Goal: Task Accomplishment & Management: Complete application form

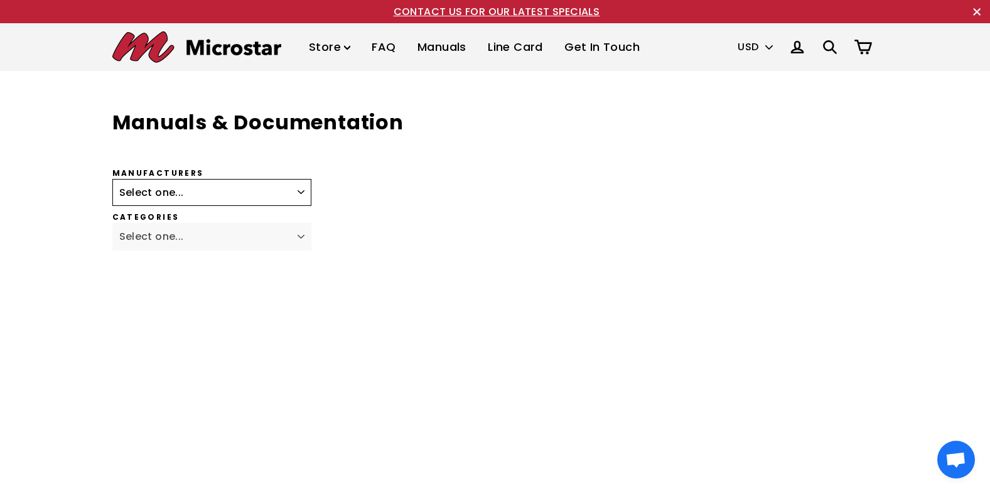
click at [291, 195] on select "Select one... Fagor Renishaw Newall ACU-RITE Heidenhain Magnescale Mitutoyo Met…" at bounding box center [212, 193] width 200 height 28
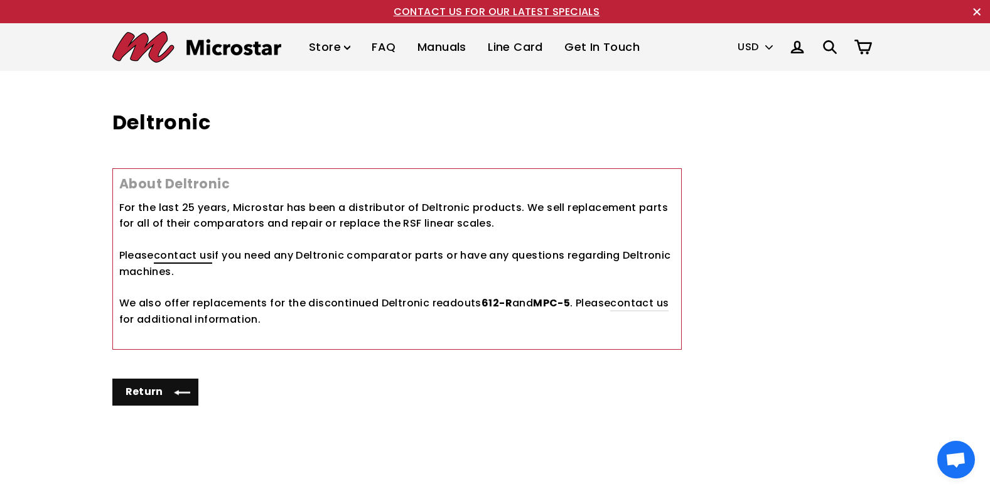
click at [175, 262] on link "contact us" at bounding box center [183, 256] width 58 height 16
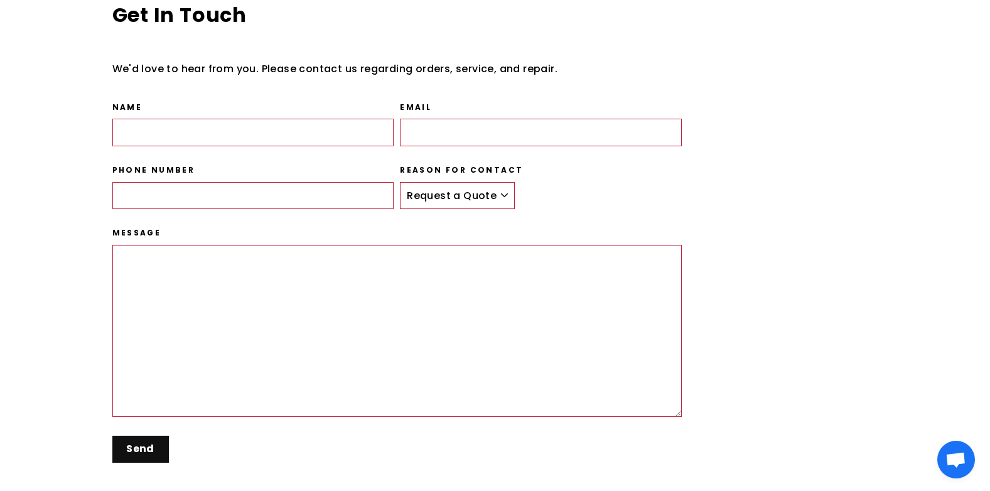
scroll to position [22, 0]
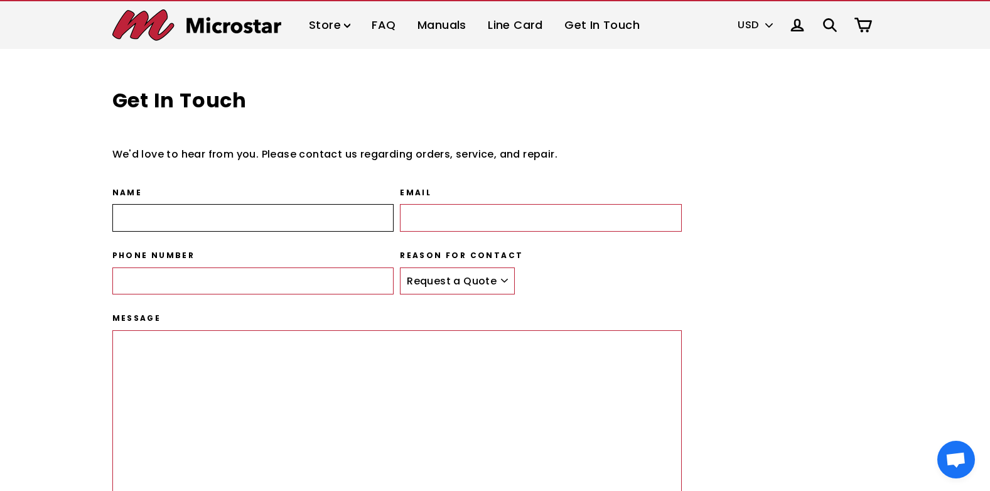
click at [311, 230] on input "Name" at bounding box center [253, 218] width 282 height 28
click at [214, 223] on input "Name" at bounding box center [253, 218] width 282 height 28
type input "[PERSON_NAME]"
type input "amjad.bataineh@rss.jo"
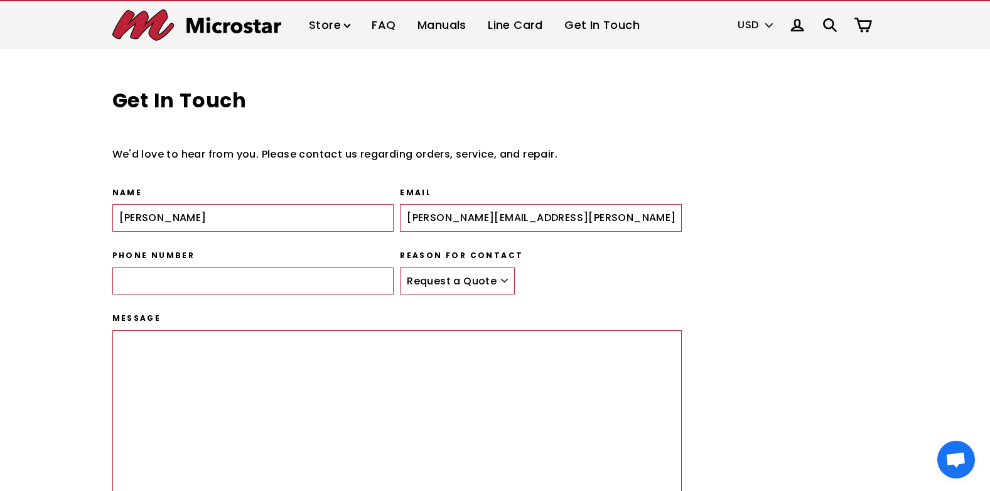
type input "0798084651"
click at [136, 283] on input "0798084651" at bounding box center [253, 282] width 282 height 28
type input "+962798084651"
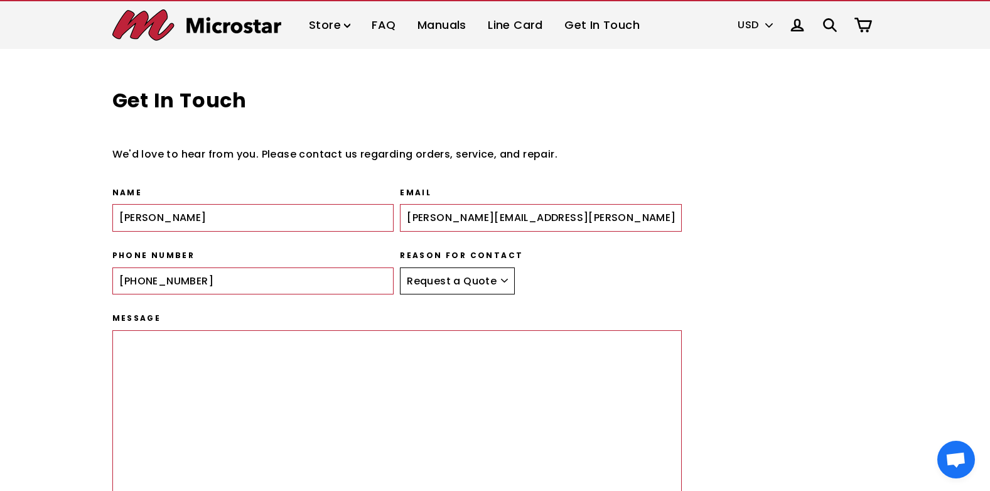
click at [463, 288] on select "Request a Quote Place an Order Service Repair General" at bounding box center [457, 282] width 115 height 28
select select "Service"
click at [400, 268] on select "Request a Quote Place an Order Service Repair General" at bounding box center [457, 282] width 115 height 28
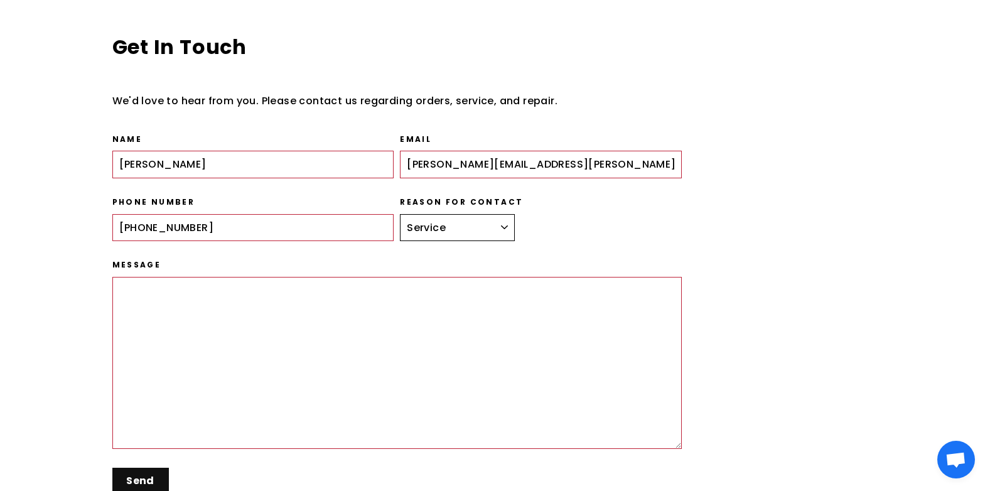
scroll to position [188, 0]
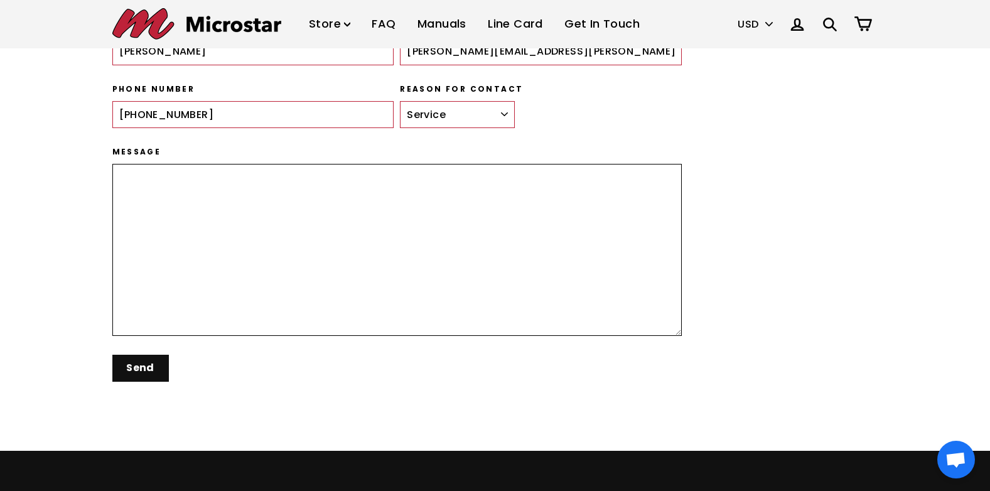
click at [138, 203] on textarea "Message" at bounding box center [397, 250] width 570 height 172
paste textarea "Dear Support Team, We are from the Royal Scientific Society in Jordan and curre…"
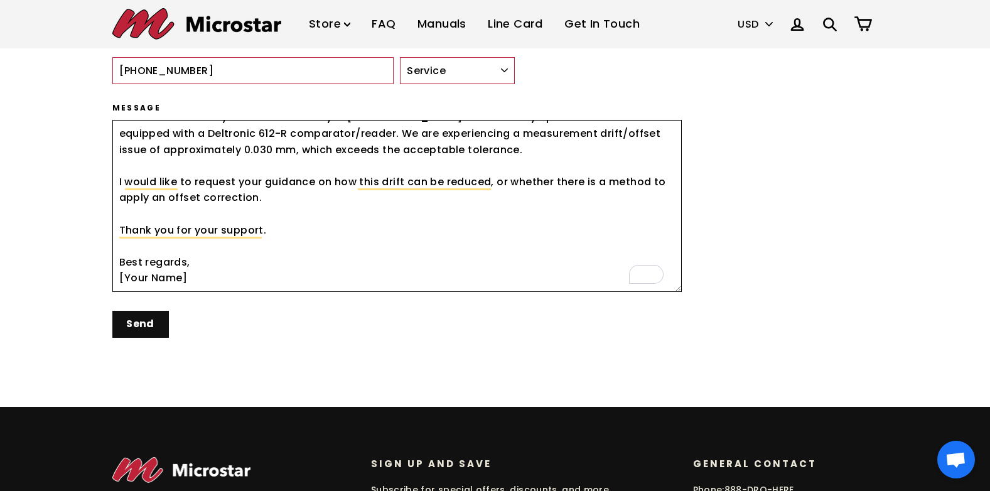
scroll to position [251, 0]
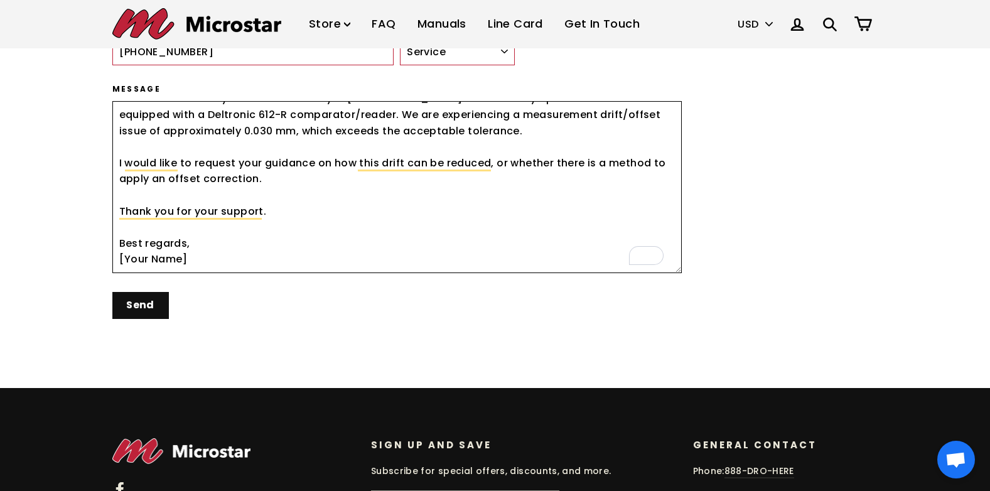
click at [147, 251] on textarea "Dear Support Team, We are from the Royal Scientific Society in Jordan and curre…" at bounding box center [397, 187] width 570 height 172
click at [133, 259] on textarea "Dear Support Team, We are from the Royal Scientific Society in Jordan and curre…" at bounding box center [397, 187] width 570 height 172
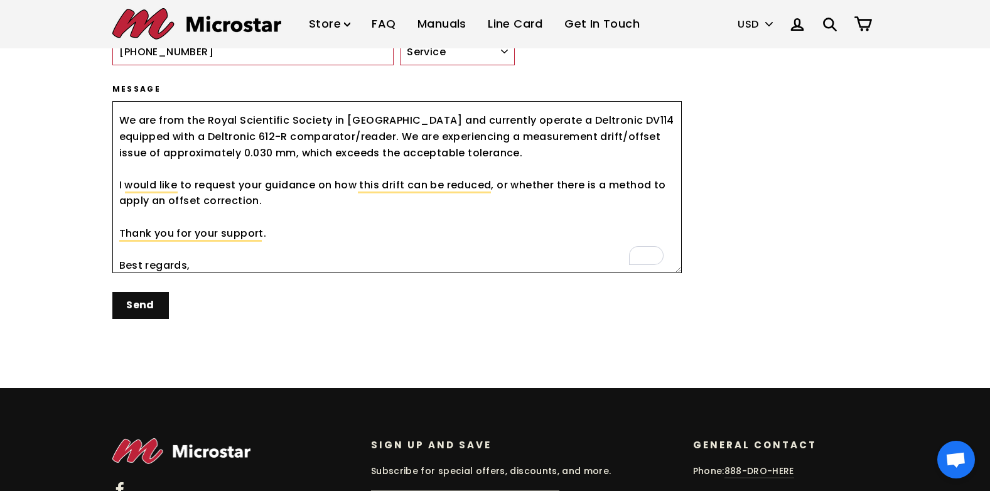
scroll to position [48, 0]
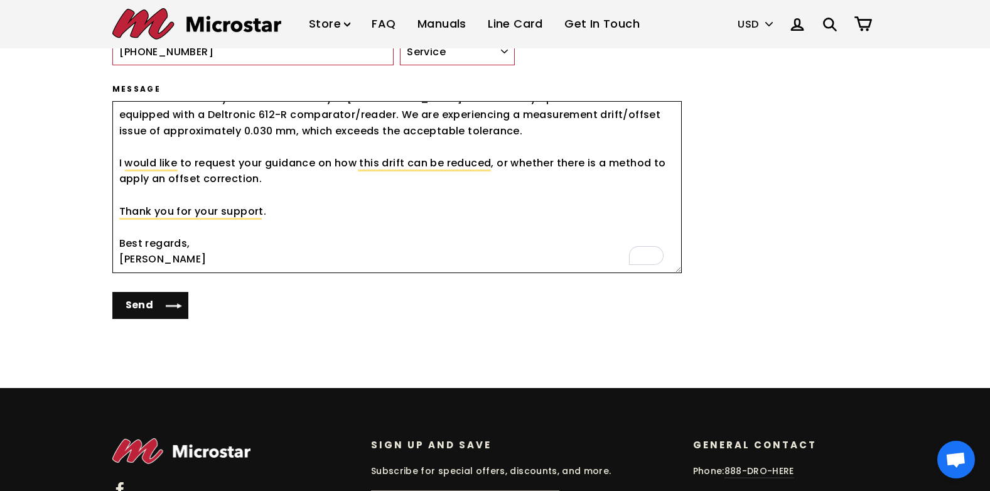
type textarea "Dear Support Team, We are from the Royal Scientific Society in Jordan and curre…"
click at [135, 308] on input "Send" at bounding box center [150, 305] width 77 height 27
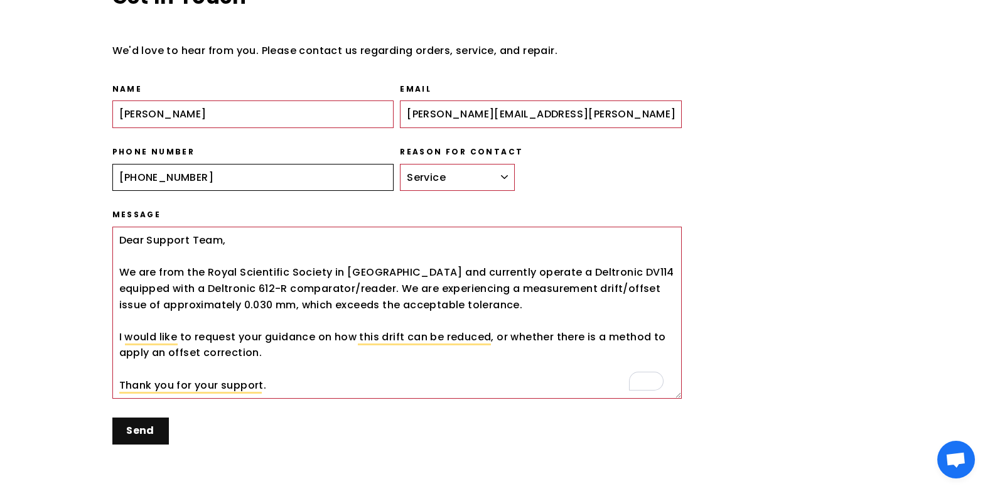
click at [210, 188] on input "+962798084651" at bounding box center [253, 178] width 282 height 28
click at [124, 176] on input "+962798084651" at bounding box center [253, 178] width 282 height 28
type input "00962798084651"
click at [148, 430] on input "Send" at bounding box center [150, 431] width 77 height 27
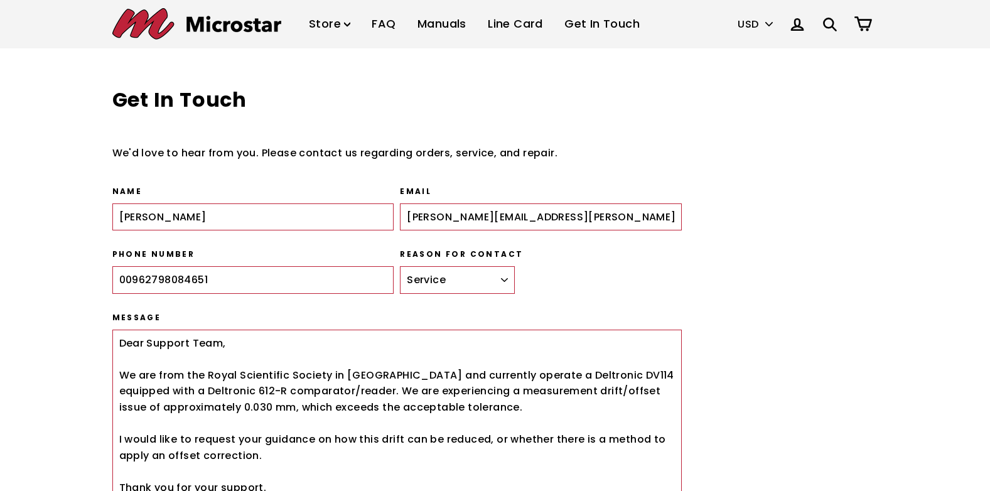
select select "Service"
